Goal: Transaction & Acquisition: Purchase product/service

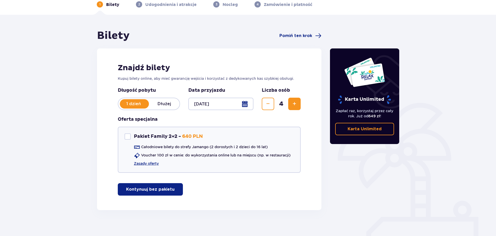
scroll to position [31, 0]
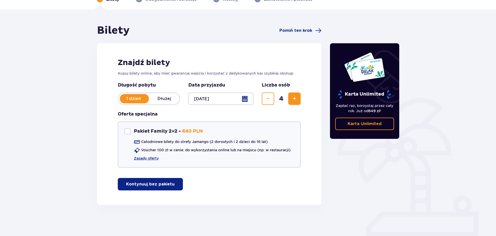
click at [174, 184] on span "button" at bounding box center [176, 184] width 6 height 6
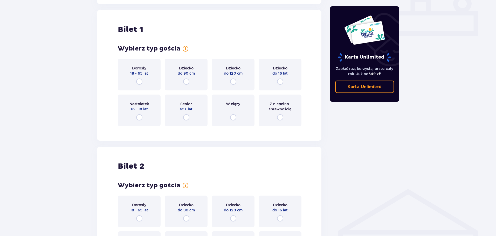
scroll to position [236, 0]
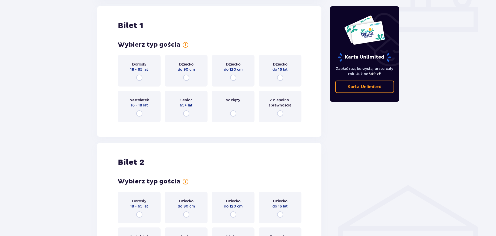
click at [139, 78] on input "radio" at bounding box center [139, 78] width 6 height 6
radio input "true"
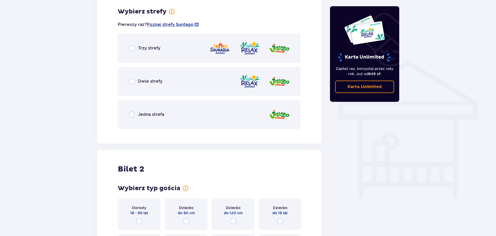
scroll to position [363, 0]
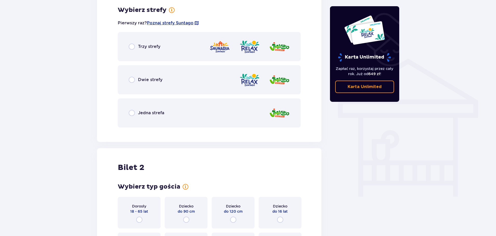
click at [134, 113] on input "radio" at bounding box center [132, 113] width 6 height 6
radio input "true"
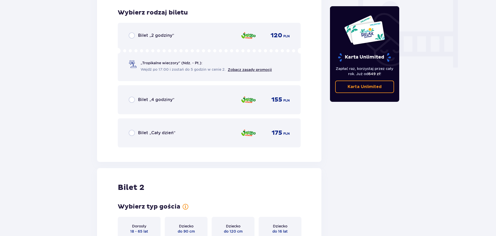
scroll to position [495, 0]
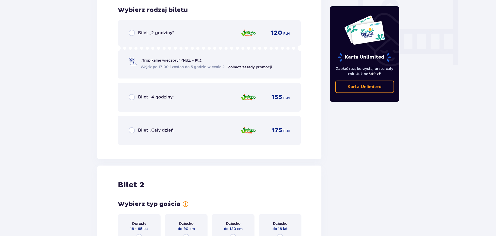
click at [132, 32] on input "radio" at bounding box center [132, 33] width 6 height 6
radio input "true"
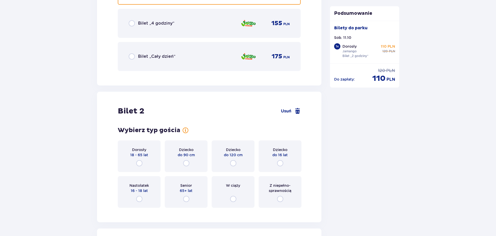
scroll to position [565, 0]
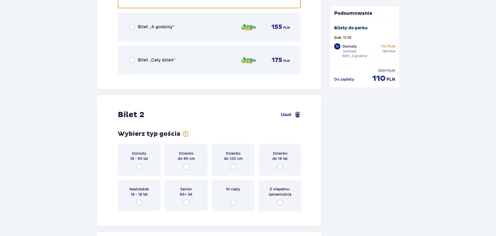
click at [132, 29] on input "radio" at bounding box center [132, 27] width 6 height 6
radio input "true"
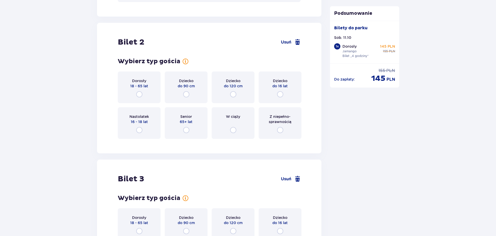
scroll to position [639, 0]
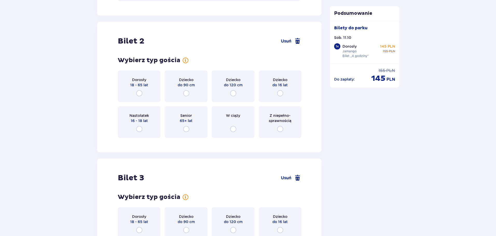
click at [139, 93] on input "radio" at bounding box center [139, 93] width 6 height 6
radio input "true"
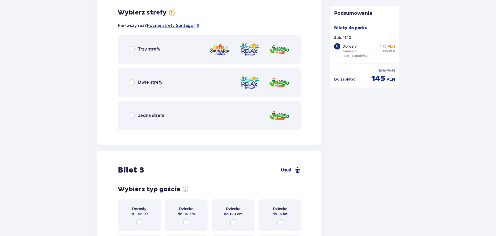
scroll to position [781, 0]
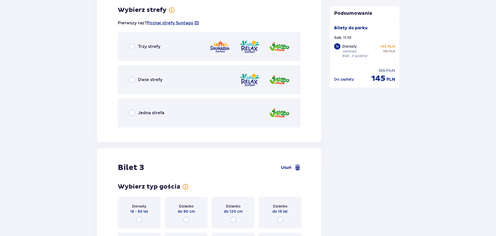
click at [131, 111] on input "radio" at bounding box center [132, 113] width 6 height 6
radio input "true"
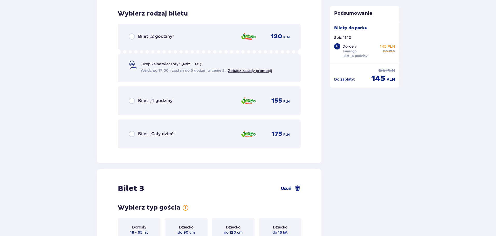
scroll to position [913, 0]
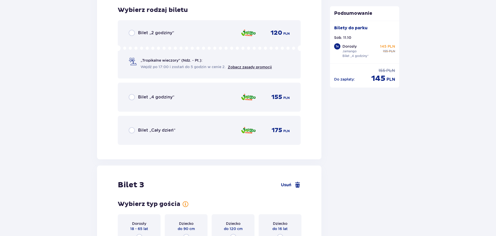
click at [132, 98] on input "radio" at bounding box center [132, 97] width 6 height 6
radio input "true"
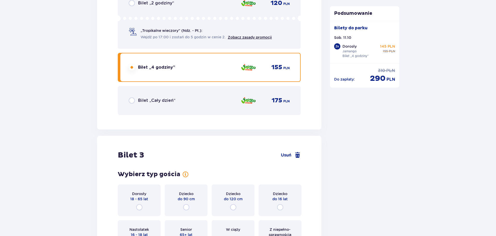
scroll to position [1072, 0]
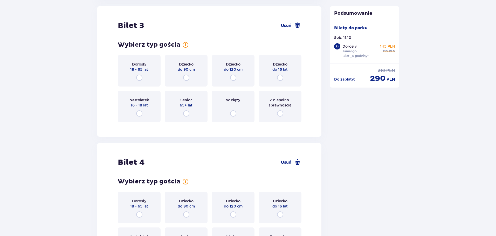
click at [281, 77] on input "radio" at bounding box center [280, 78] width 6 height 6
radio input "true"
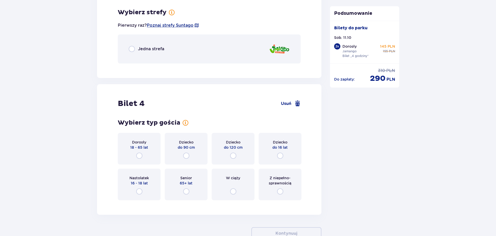
scroll to position [1199, 0]
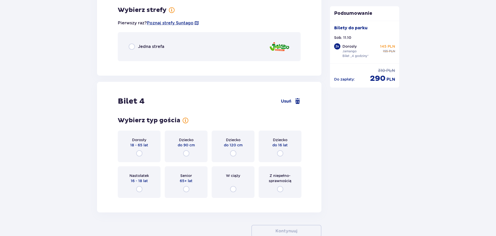
click at [129, 48] on input "radio" at bounding box center [132, 47] width 6 height 6
radio input "true"
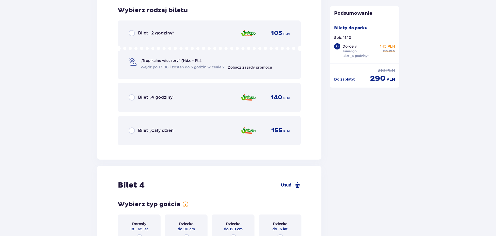
scroll to position [1265, 0]
click at [162, 99] on span "Bilet „4 godziny”" at bounding box center [156, 97] width 36 height 6
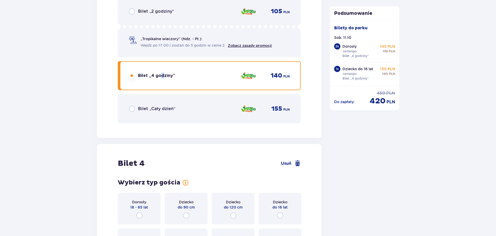
scroll to position [1381, 0]
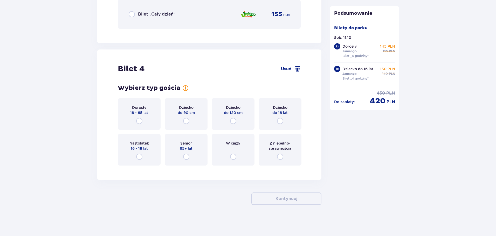
click at [279, 119] on input "radio" at bounding box center [280, 121] width 6 height 6
radio input "true"
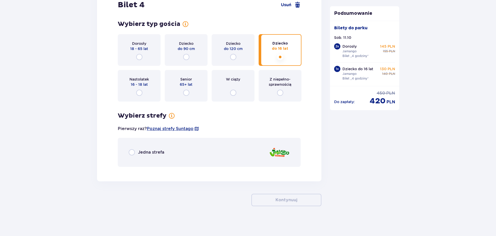
scroll to position [1446, 0]
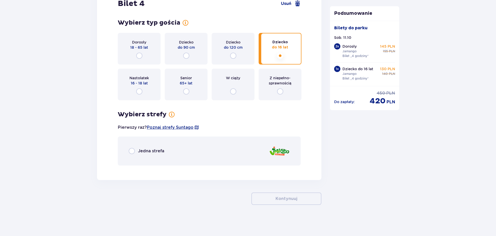
click at [133, 150] on input "radio" at bounding box center [132, 151] width 6 height 6
radio input "true"
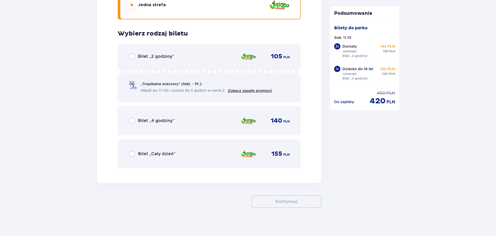
scroll to position [1595, 0]
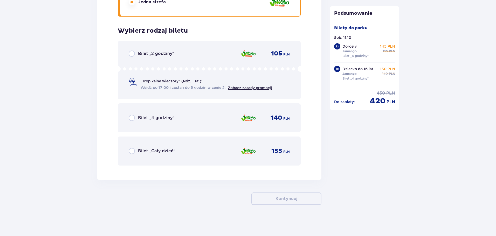
click at [133, 118] on input "radio" at bounding box center [132, 118] width 6 height 6
radio input "true"
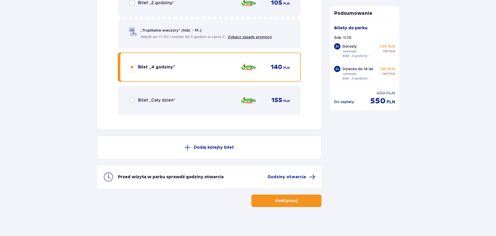
scroll to position [1648, 0]
